Goal: Navigation & Orientation: Find specific page/section

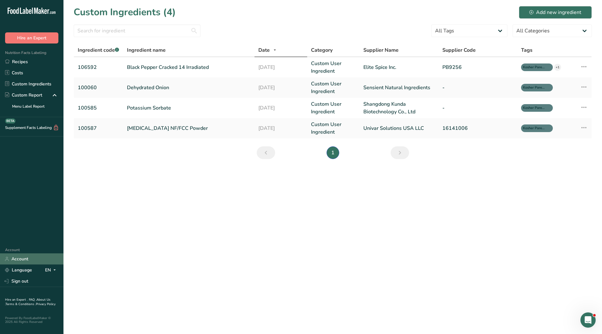
click at [20, 259] on link "Account" at bounding box center [31, 258] width 63 height 11
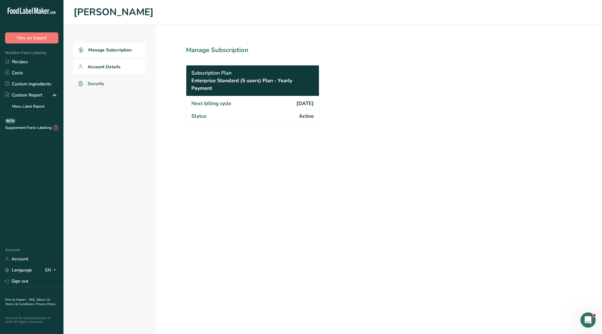
click at [107, 72] on link "Account Details" at bounding box center [110, 67] width 72 height 14
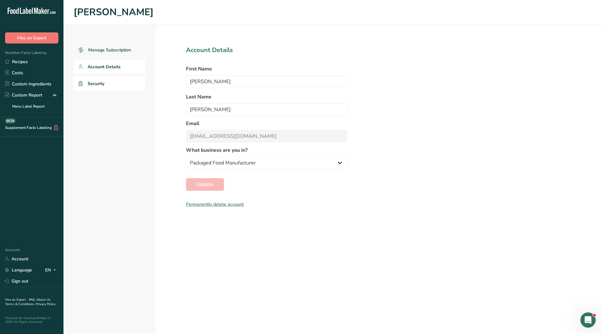
click at [104, 86] on span "Security" at bounding box center [96, 83] width 17 height 7
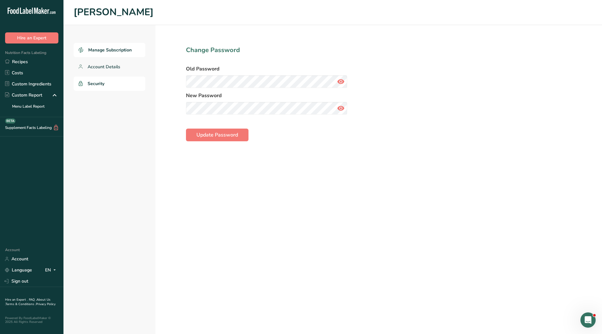
click at [106, 49] on span "Manage Subscription" at bounding box center [109, 50] width 43 height 7
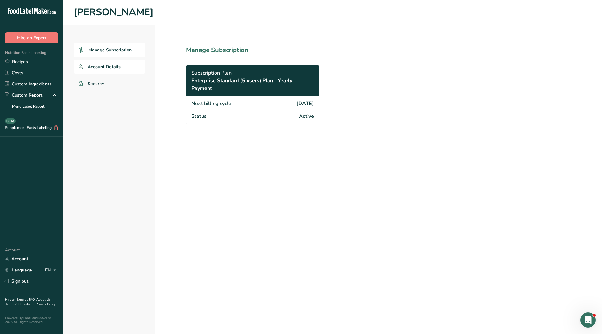
click at [91, 64] on span "Account Details" at bounding box center [104, 66] width 33 height 7
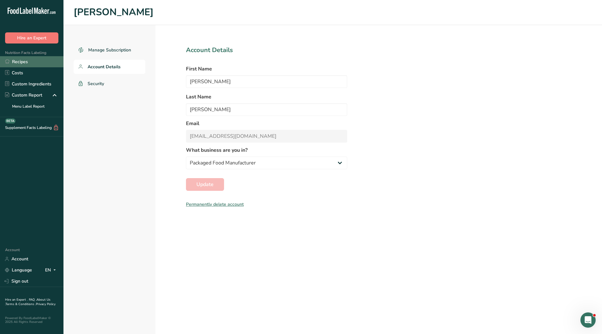
click at [22, 64] on link "Recipes" at bounding box center [31, 61] width 63 height 11
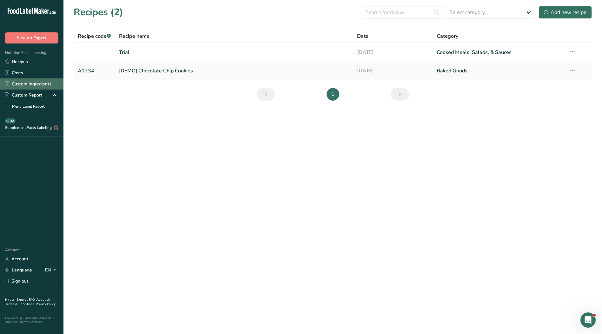
click at [23, 87] on link "Custom Ingredients" at bounding box center [31, 83] width 63 height 11
